Goal: Obtain resource: Download file/media

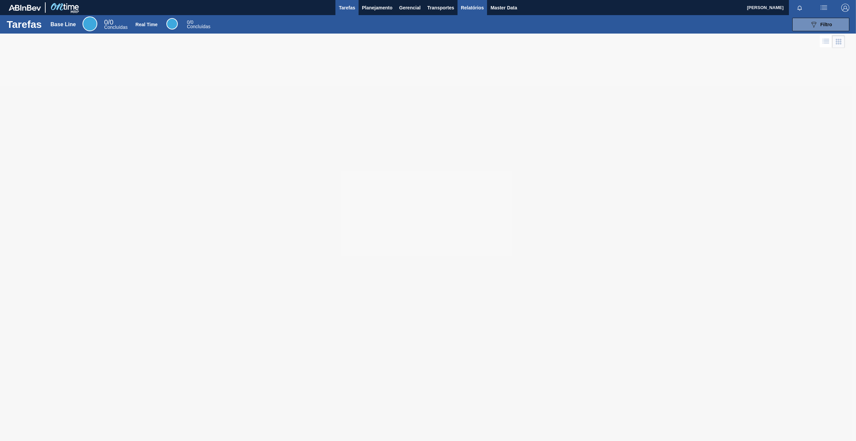
click at [467, 9] on span "Relatórios" at bounding box center [472, 8] width 23 height 8
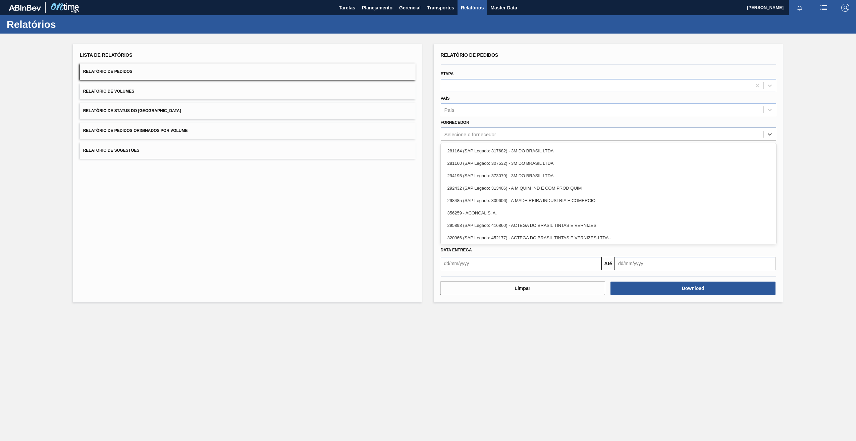
click at [469, 133] on div "Selecione o fornecedor" at bounding box center [470, 135] width 52 height 6
paste input "295201"
type input "295201"
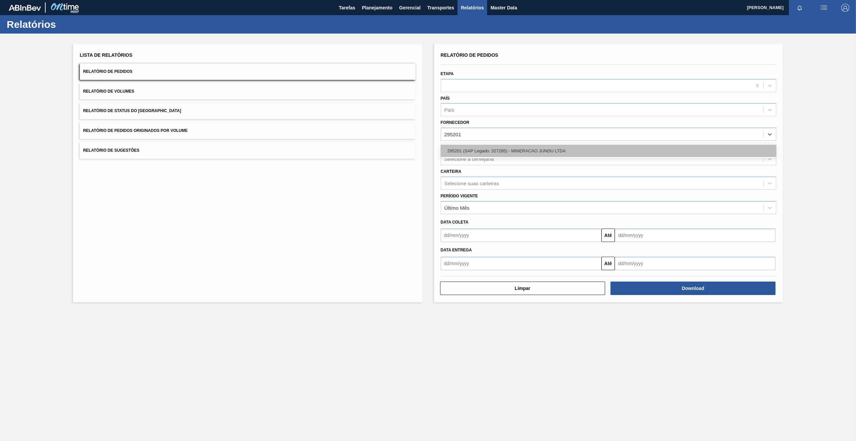
click at [488, 150] on div "295201 (SAP Legado: 327285) - MINERACAO JUNDU LTDA" at bounding box center [609, 151] width 336 height 12
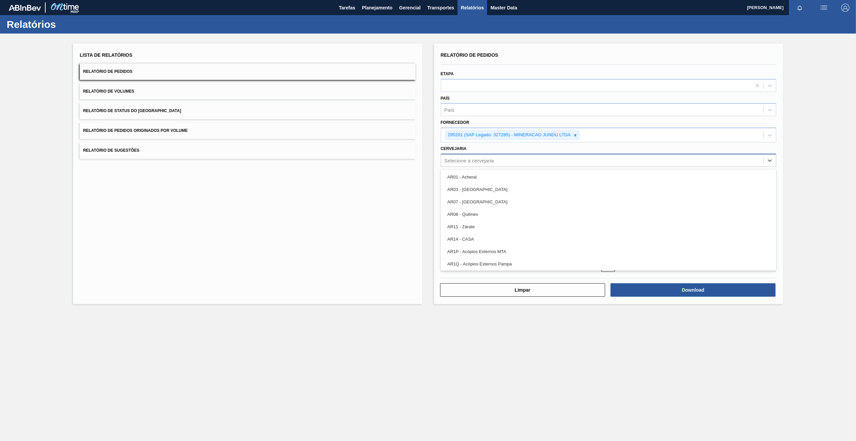
click at [483, 157] on div "Selecione a cervejaria" at bounding box center [602, 160] width 323 height 10
type input "BRV3"
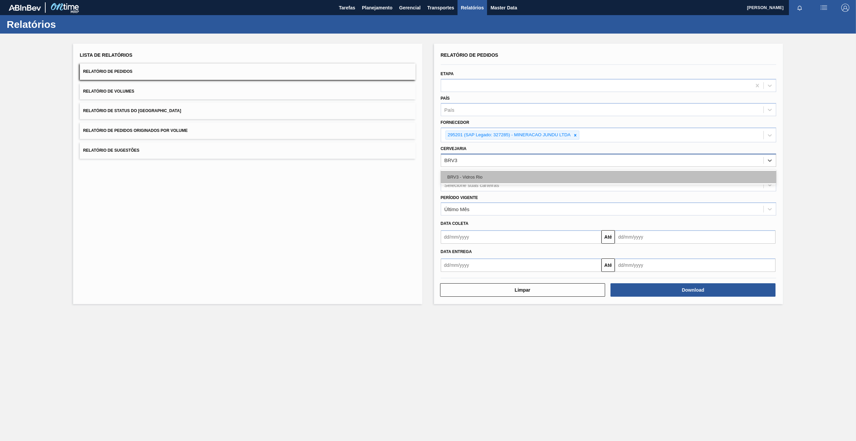
click at [481, 172] on div "BRV3 - Vidros Rio" at bounding box center [609, 177] width 336 height 12
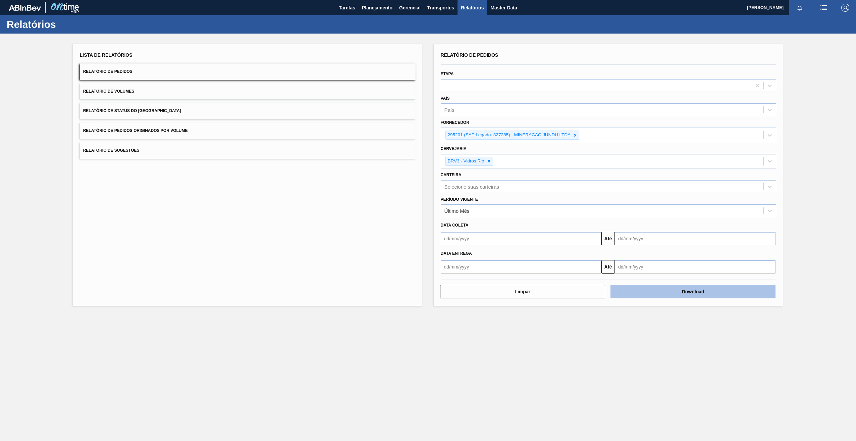
click at [628, 292] on button "Download" at bounding box center [693, 291] width 165 height 13
click at [574, 135] on icon at bounding box center [575, 135] width 5 height 5
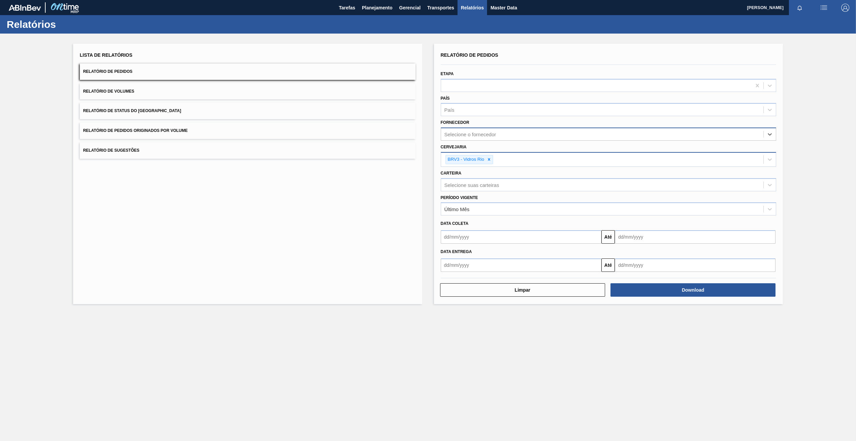
paste input "320622"
type input "320622"
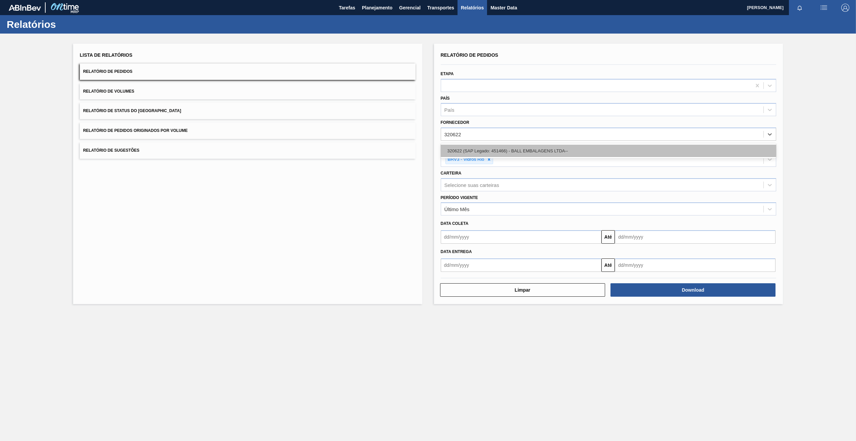
click at [477, 146] on div "320622 (SAP Legado: 451466) - BALL EMBALAGENS LTDA--" at bounding box center [609, 151] width 336 height 12
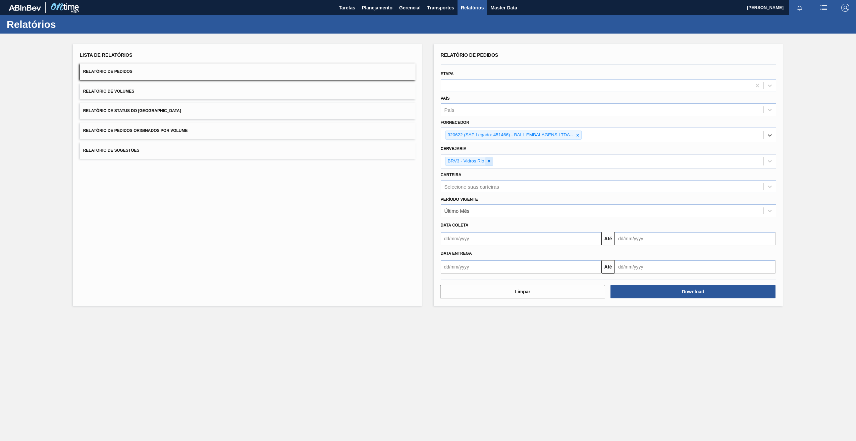
click at [489, 159] on icon at bounding box center [489, 161] width 5 height 5
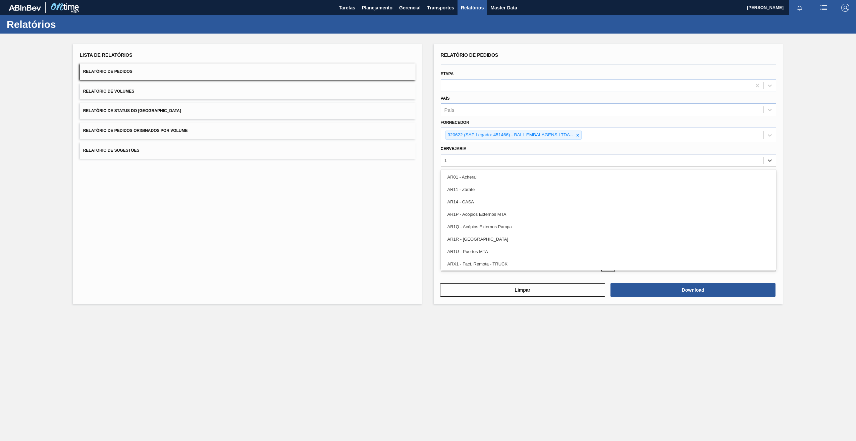
type input "18"
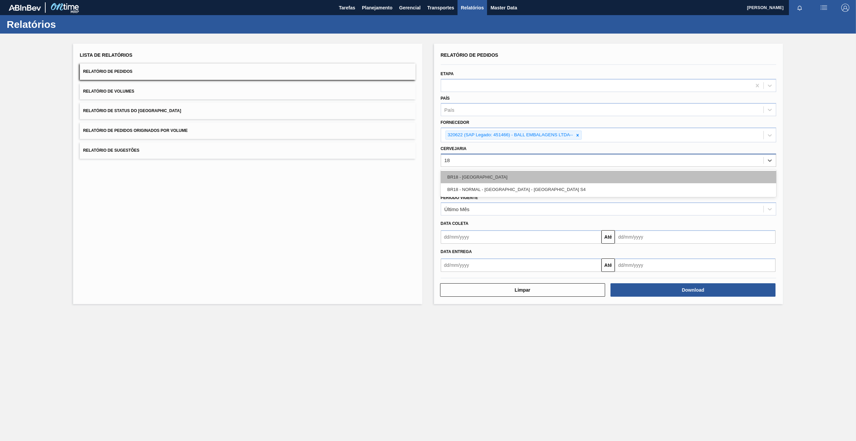
click at [476, 177] on div "BR18 - [GEOGRAPHIC_DATA]" at bounding box center [609, 177] width 336 height 12
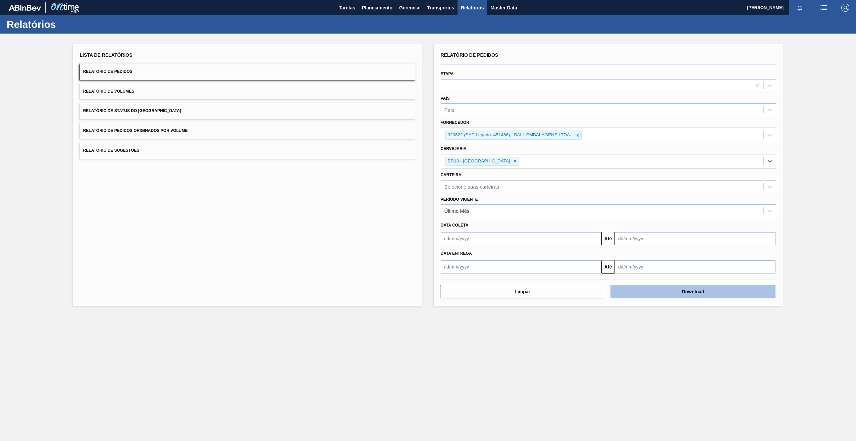
click at [671, 289] on button "Download" at bounding box center [693, 291] width 165 height 13
click at [577, 136] on icon at bounding box center [577, 135] width 5 height 5
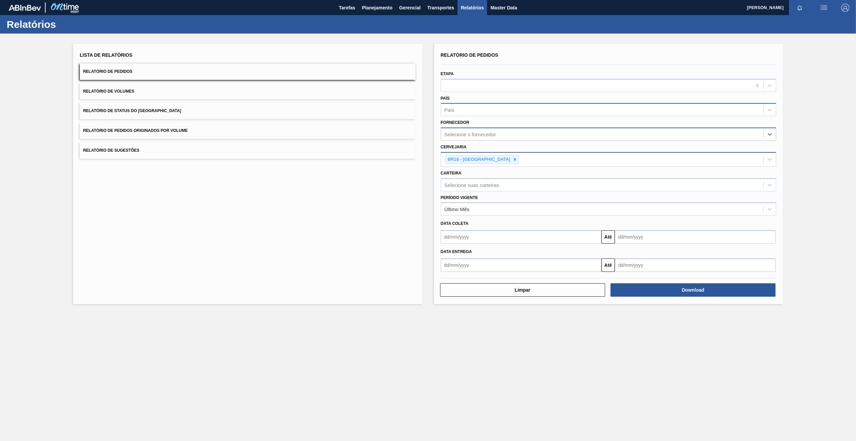
paste input "280304"
type input "280304"
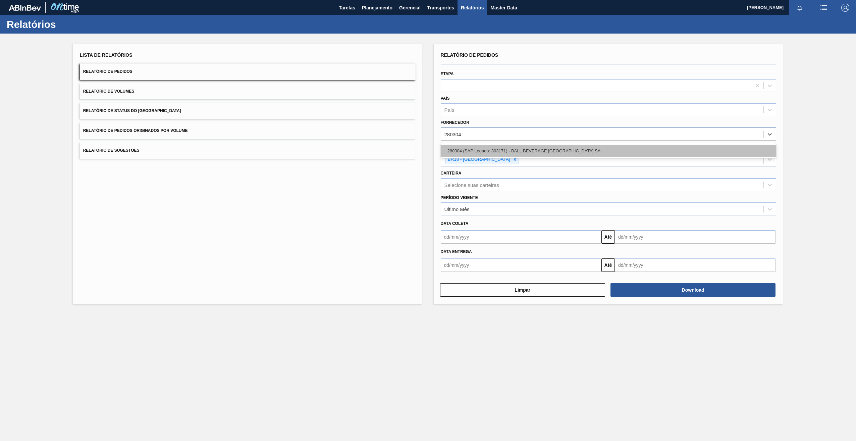
click at [471, 150] on div "280304 (SAP Legado: 303171) - BALL BEVERAGE [GEOGRAPHIC_DATA] SA" at bounding box center [609, 151] width 336 height 12
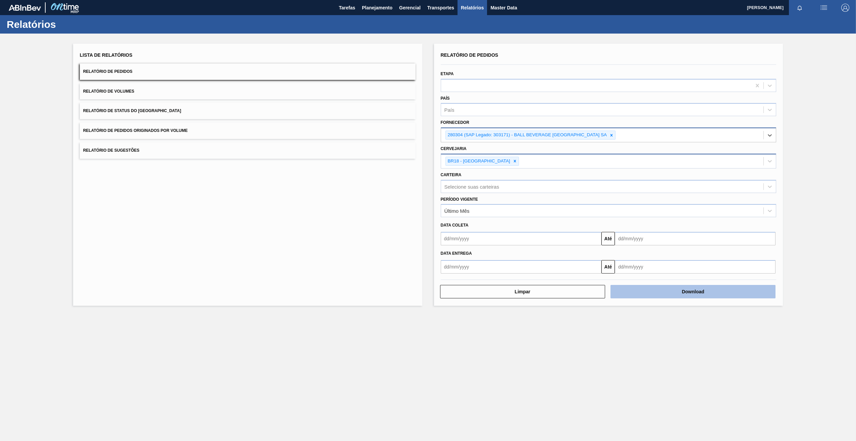
click at [637, 293] on button "Download" at bounding box center [693, 291] width 165 height 13
